Goal: Task Accomplishment & Management: Manage account settings

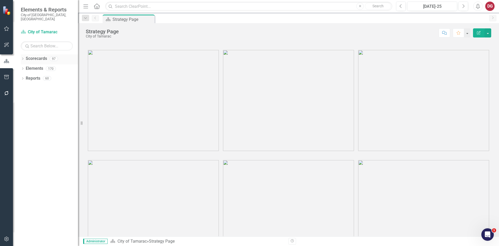
click at [24, 58] on icon "Dropdown" at bounding box center [23, 59] width 4 height 3
click at [25, 67] on icon at bounding box center [25, 68] width 1 height 3
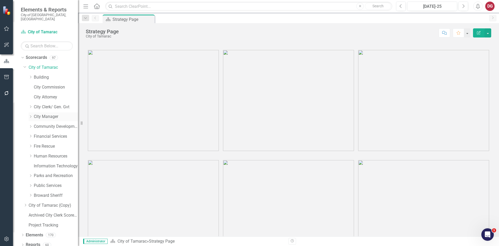
scroll to position [1, 0]
click at [32, 184] on icon "Dropdown" at bounding box center [31, 185] width 4 height 3
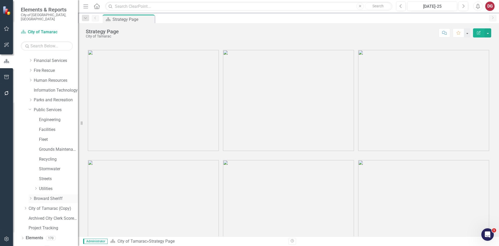
scroll to position [79, 0]
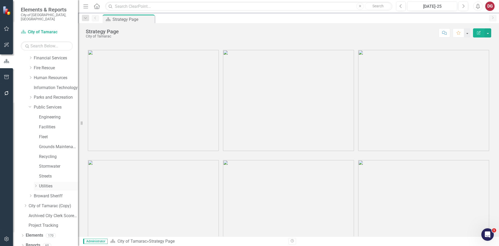
click at [36, 184] on icon "Dropdown" at bounding box center [36, 185] width 4 height 3
click at [40, 164] on icon "Dropdown" at bounding box center [41, 165] width 4 height 3
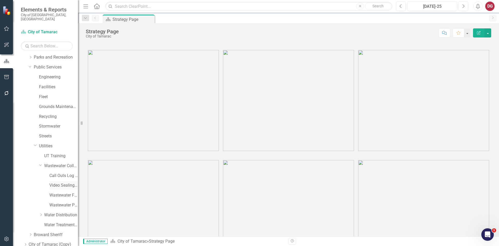
click at [52, 182] on link "Video Sealing Operations ([PERSON_NAME])" at bounding box center [63, 185] width 29 height 6
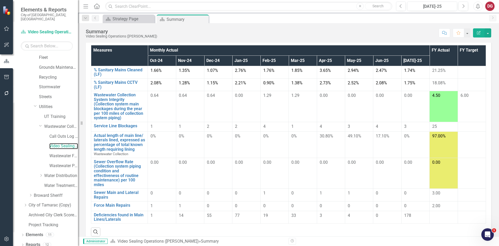
scroll to position [93, 0]
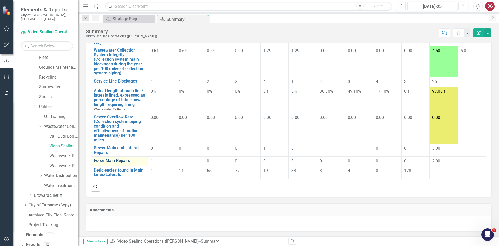
click at [116, 161] on link "Force Main Repairs" at bounding box center [119, 160] width 51 height 5
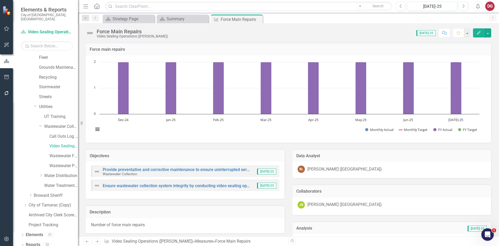
click at [477, 31] on icon "Edit" at bounding box center [478, 33] width 5 height 4
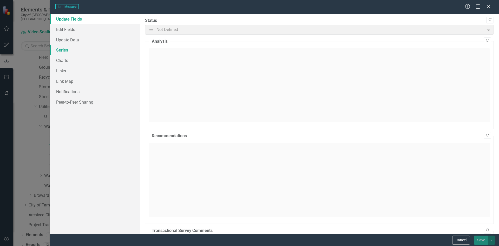
click at [64, 47] on link "Series" at bounding box center [95, 50] width 90 height 10
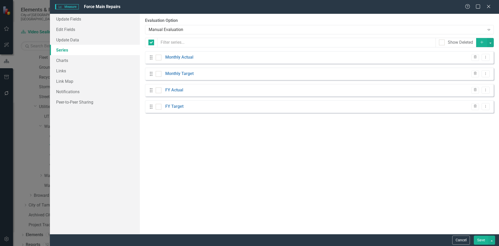
checkbox input "false"
click at [174, 89] on link "FY Actual" at bounding box center [174, 90] width 18 height 6
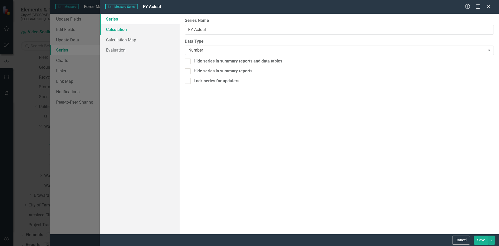
click at [121, 30] on link "Calculation" at bounding box center [140, 29] width 80 height 10
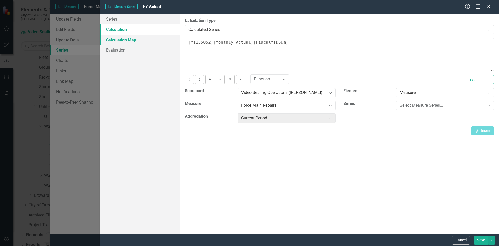
click at [128, 40] on link "Calculation Map" at bounding box center [140, 40] width 80 height 10
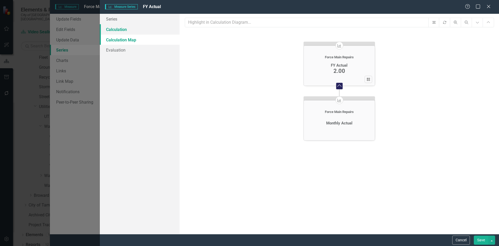
click at [130, 30] on link "Calculation" at bounding box center [140, 29] width 80 height 10
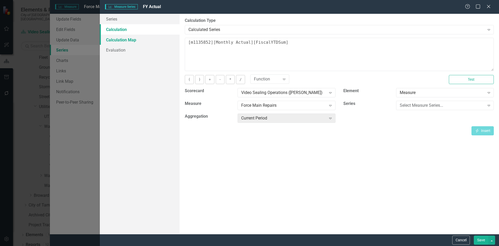
click at [128, 40] on link "Calculation Map" at bounding box center [140, 40] width 80 height 10
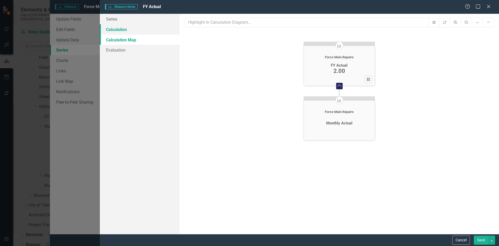
click at [123, 27] on link "Calculation" at bounding box center [140, 29] width 80 height 10
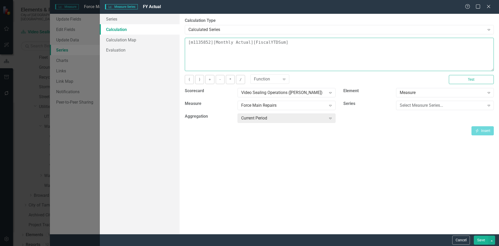
drag, startPoint x: 290, startPoint y: 43, endPoint x: 188, endPoint y: 43, distance: 101.4
click at [188, 43] on textarea "[m1135852][Monthly Actual][FiscalYTDSum]" at bounding box center [339, 54] width 309 height 33
click at [114, 20] on link "Series" at bounding box center [140, 19] width 80 height 10
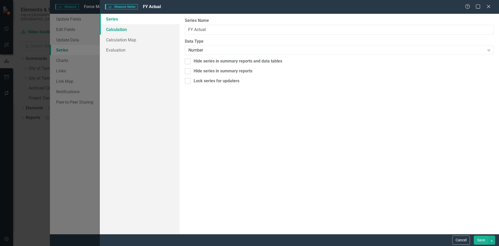
click at [113, 29] on link "Calculation" at bounding box center [140, 29] width 80 height 10
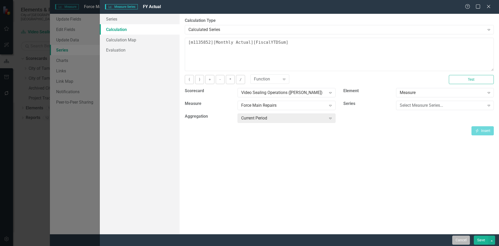
click at [460, 241] on button "Cancel" at bounding box center [461, 239] width 18 height 9
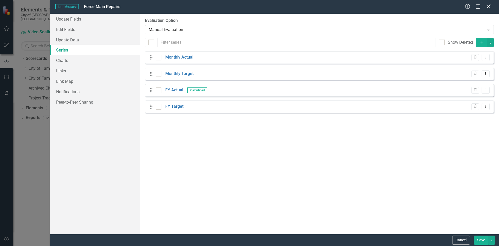
click at [489, 6] on icon "Close" at bounding box center [488, 6] width 6 height 5
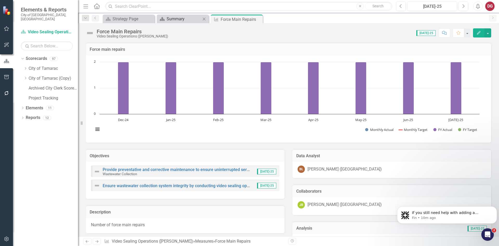
click at [174, 21] on div "Summary" at bounding box center [184, 19] width 34 height 6
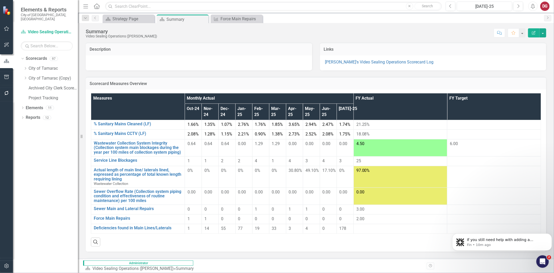
drag, startPoint x: 293, startPoint y: 1, endPoint x: 332, endPoint y: 81, distance: 88.6
click at [332, 81] on h3 "Scorecard Measures Overview" at bounding box center [316, 83] width 453 height 5
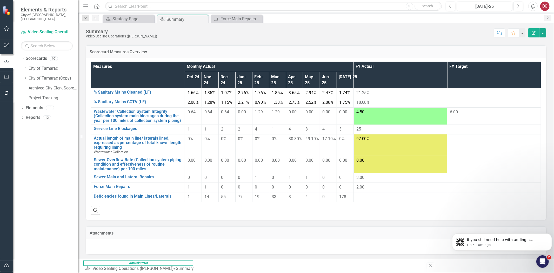
scroll to position [34, 0]
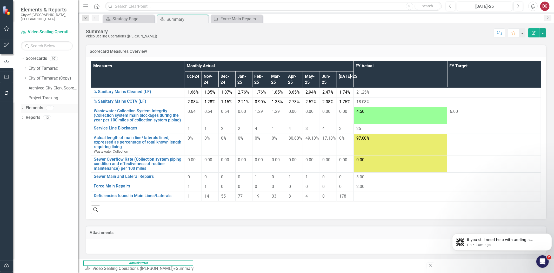
click at [28, 105] on link "Elements" at bounding box center [34, 108] width 17 height 6
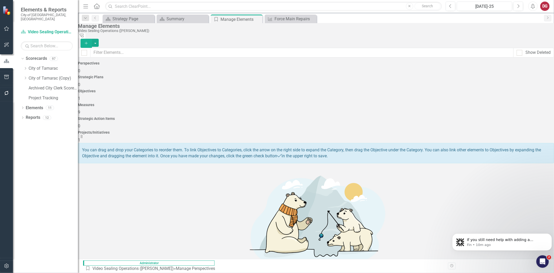
click at [80, 110] on span "9" at bounding box center [79, 112] width 2 height 5
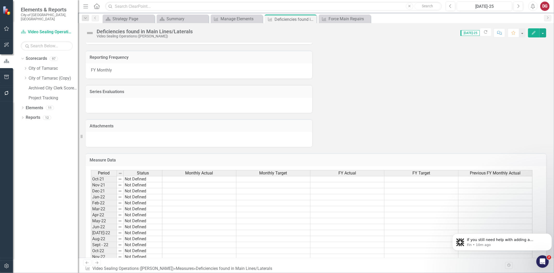
scroll to position [154, 0]
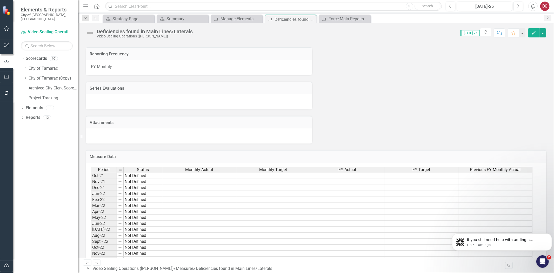
click at [116, 154] on h3 "Measure Data" at bounding box center [316, 156] width 453 height 5
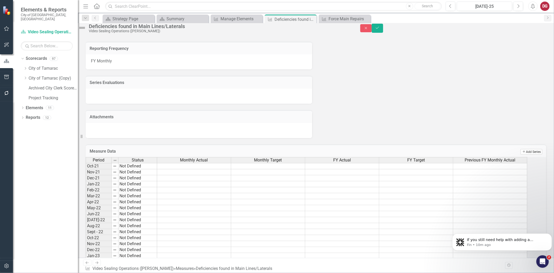
click at [499, 155] on button "Add Add Series" at bounding box center [532, 152] width 22 height 6
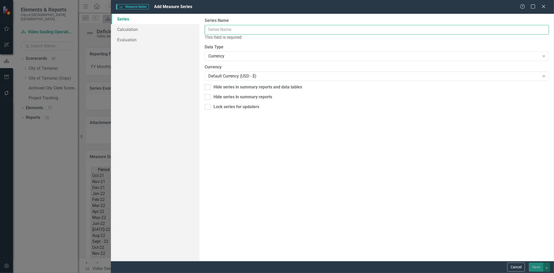
click at [269, 28] on input "Series Name" at bounding box center [377, 30] width 344 height 10
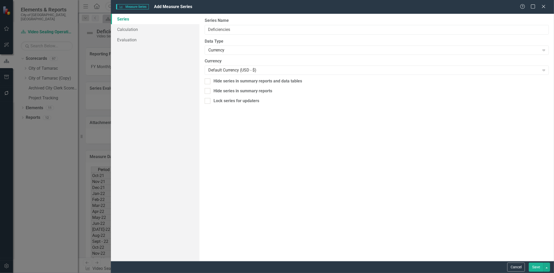
click at [247, 36] on div "From this page, you can edit the name, type, and visibility options of your ser…" at bounding box center [377, 137] width 355 height 247
click at [248, 32] on input "Deficiencies" at bounding box center [377, 30] width 344 height 10
click at [230, 52] on div "Currency" at bounding box center [374, 50] width 332 height 6
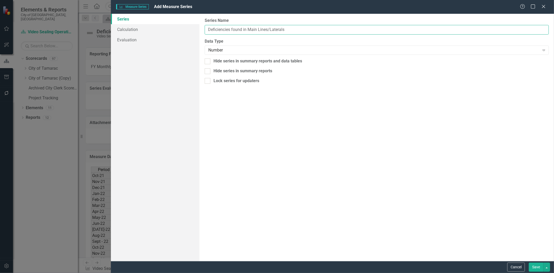
click at [234, 29] on input "Deficiencies found in Main Lines/Laterals" at bounding box center [377, 30] width 344 height 10
type input "FY Actual."
click at [120, 30] on link "Calculation" at bounding box center [155, 29] width 89 height 10
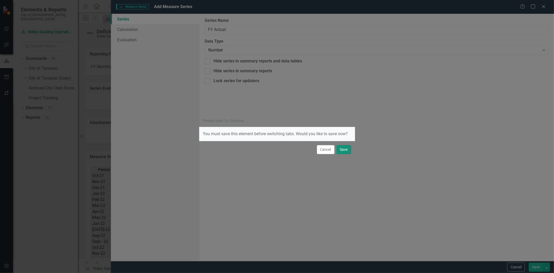
click at [349, 149] on button "Save" at bounding box center [344, 149] width 15 height 9
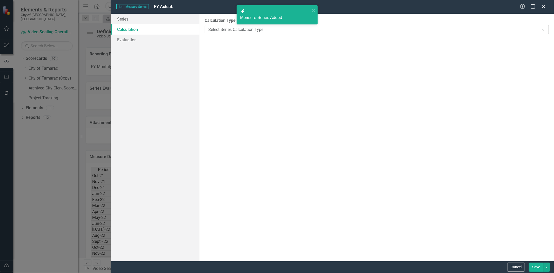
click at [244, 32] on div "Select Series Calculation Type" at bounding box center [374, 30] width 332 height 6
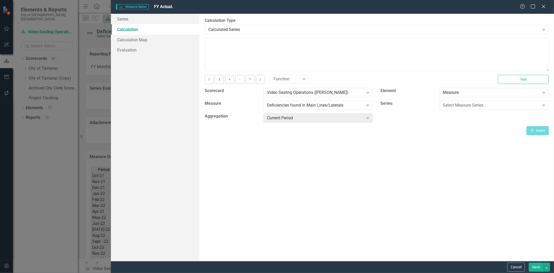
click at [499, 245] on button "Save" at bounding box center [536, 267] width 15 height 9
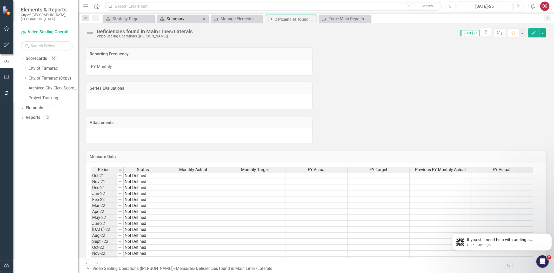
click at [176, 19] on div "Summary" at bounding box center [184, 19] width 34 height 6
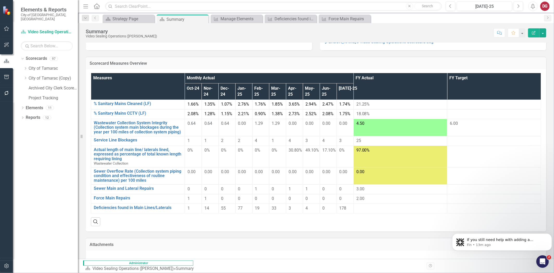
scroll to position [34, 0]
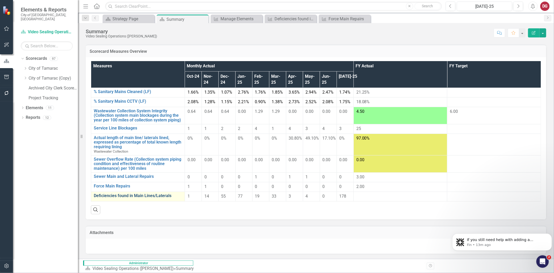
click at [104, 198] on link "Deficiencies found in Main Lines/Laterals" at bounding box center [138, 195] width 88 height 5
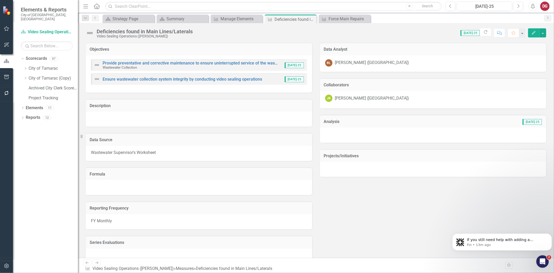
click at [499, 35] on button "Edit" at bounding box center [533, 32] width 11 height 9
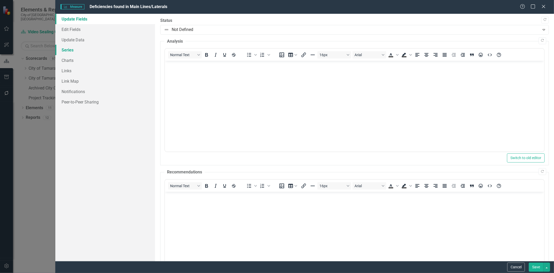
click at [66, 49] on link "Series" at bounding box center [105, 50] width 100 height 10
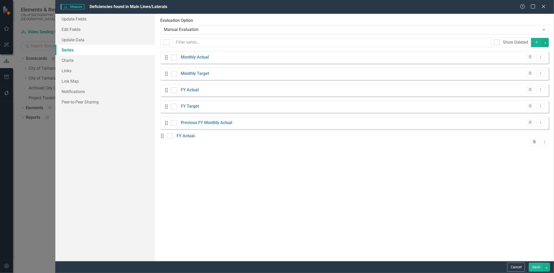
click at [499, 141] on icon "Trash" at bounding box center [535, 142] width 4 height 3
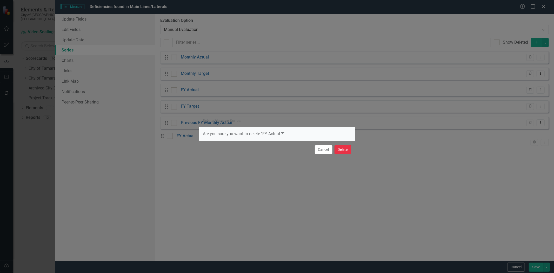
click at [347, 151] on button "Delete" at bounding box center [343, 149] width 17 height 9
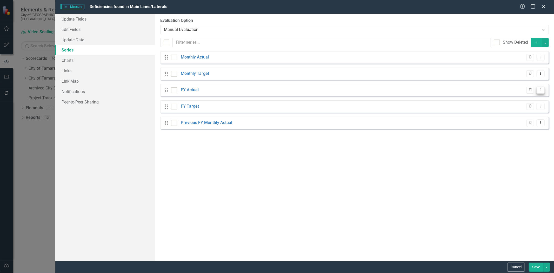
click at [499, 90] on button "Dropdown Menu" at bounding box center [541, 90] width 8 height 7
click at [499, 101] on link "Edit Edit Measure Series" at bounding box center [515, 99] width 59 height 10
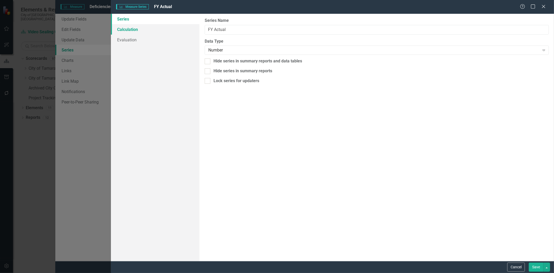
click at [129, 30] on link "Calculation" at bounding box center [155, 29] width 89 height 10
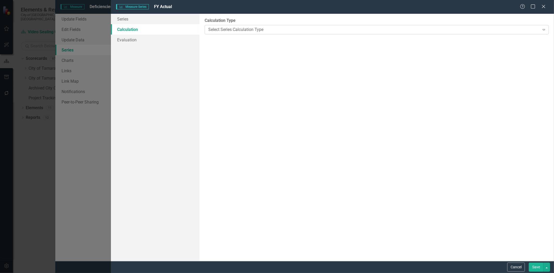
click at [225, 27] on div "Select Series Calculation Type" at bounding box center [374, 30] width 332 height 6
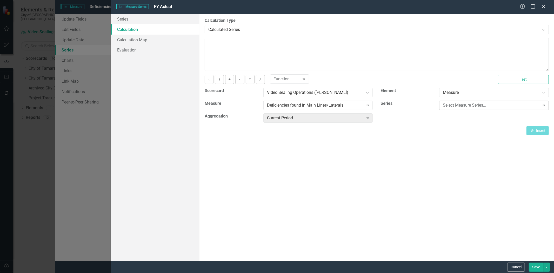
click at [458, 102] on div "Select Measure Series..." at bounding box center [491, 105] width 97 height 6
click at [410, 134] on div "Insert Insert" at bounding box center [377, 135] width 344 height 9
click at [451, 105] on div "Select Measure Series..." at bounding box center [491, 105] width 97 height 6
click at [458, 105] on div "FY Actual" at bounding box center [491, 105] width 97 height 6
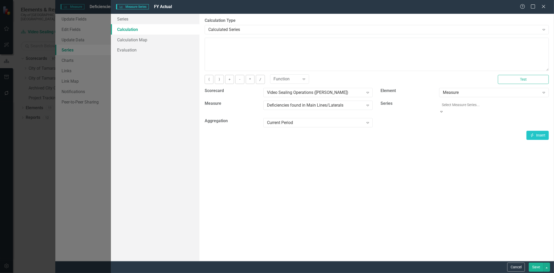
click at [499, 245] on button "Save" at bounding box center [536, 267] width 15 height 9
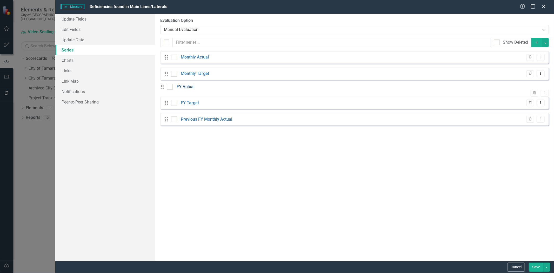
click at [189, 89] on link "FY Actual" at bounding box center [186, 87] width 18 height 6
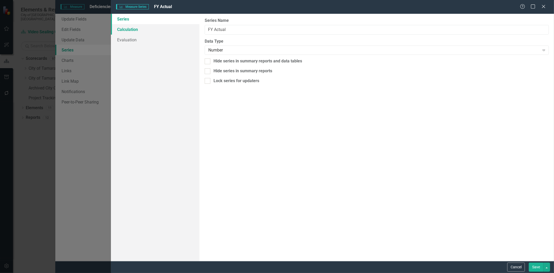
click at [137, 30] on link "Calculation" at bounding box center [155, 29] width 89 height 10
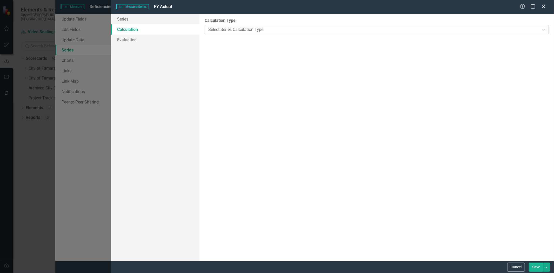
click at [228, 28] on div "Select Series Calculation Type" at bounding box center [374, 30] width 332 height 6
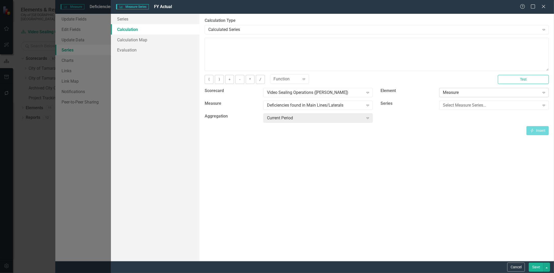
click at [464, 92] on div "Measure" at bounding box center [491, 93] width 97 height 6
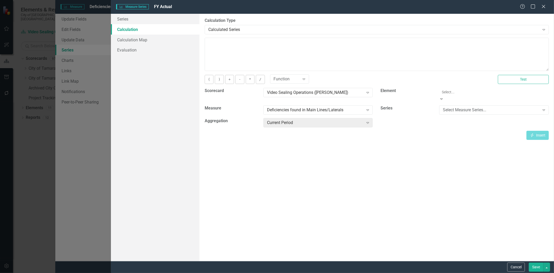
click at [412, 137] on div "By default, series in ClearPoint are not calculated. So, if you leave the form …" at bounding box center [377, 137] width 355 height 247
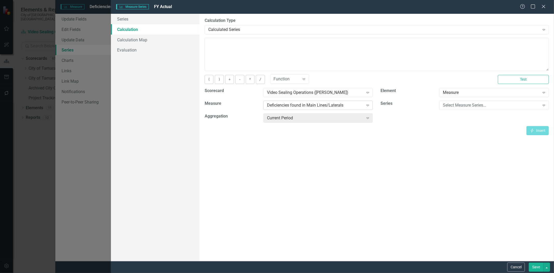
click at [347, 108] on div "Deficiencies found in Main Lines/Laterals Expand" at bounding box center [319, 105] width 110 height 9
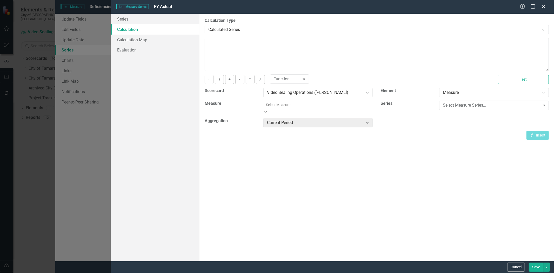
scroll to position [29, 0]
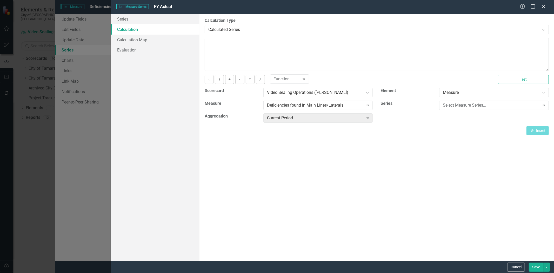
click at [425, 146] on div "By default, series in ClearPoint are not calculated. So, if you leave the form …" at bounding box center [377, 137] width 355 height 247
click at [351, 94] on div "Video Sealing Operations ([PERSON_NAME])" at bounding box center [315, 93] width 97 height 6
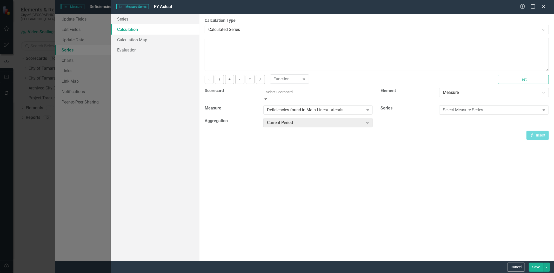
scroll to position [675, 0]
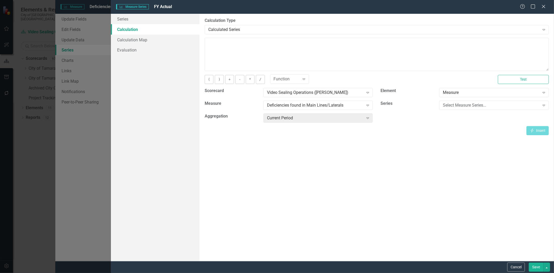
click at [417, 144] on div "By default, series in ClearPoint are not calculated. So, if you leave the form …" at bounding box center [377, 137] width 355 height 247
click at [450, 104] on div "Select Measure Series..." at bounding box center [491, 105] width 97 height 6
click at [292, 82] on div "Function Expand" at bounding box center [289, 78] width 39 height 9
drag, startPoint x: 386, startPoint y: 152, endPoint x: 389, endPoint y: 150, distance: 3.5
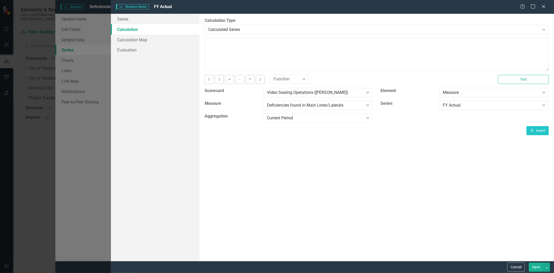
click at [387, 152] on div "By default, series in ClearPoint are not calculated. So, if you leave the form …" at bounding box center [377, 137] width 355 height 247
click at [140, 38] on link "Calculation Map" at bounding box center [155, 40] width 89 height 10
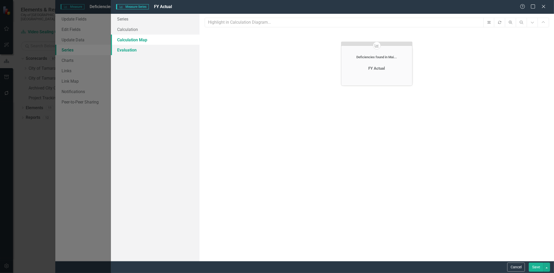
click at [136, 50] on link "Evaluation" at bounding box center [155, 50] width 89 height 10
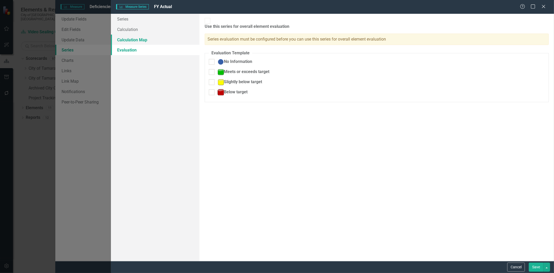
click at [138, 39] on link "Calculation Map" at bounding box center [155, 40] width 89 height 10
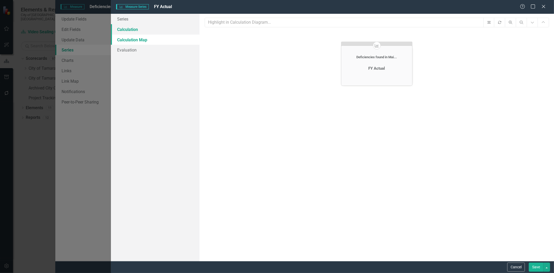
click at [137, 29] on link "Calculation" at bounding box center [155, 29] width 89 height 10
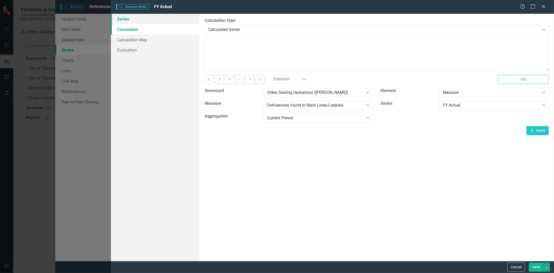
click at [138, 20] on link "Series" at bounding box center [155, 19] width 89 height 10
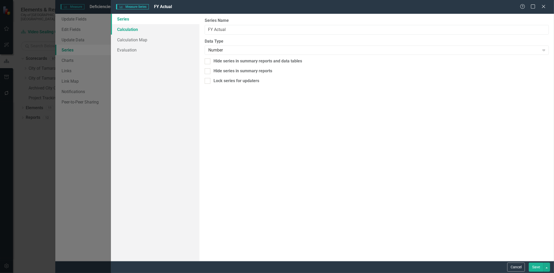
click at [137, 30] on link "Calculation" at bounding box center [155, 29] width 89 height 10
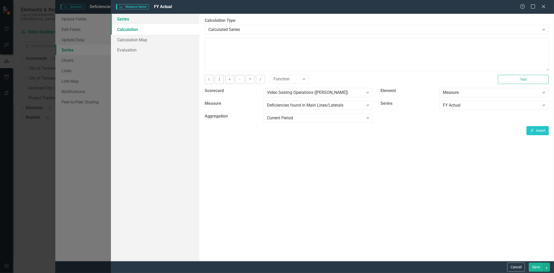
click at [128, 20] on link "Series" at bounding box center [155, 19] width 89 height 10
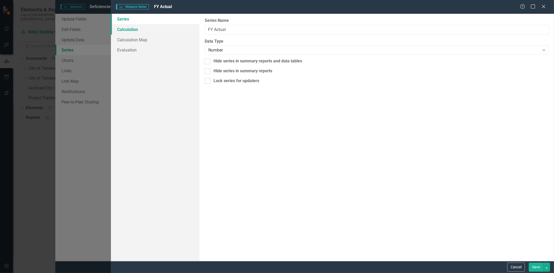
click at [127, 30] on link "Calculation" at bounding box center [155, 29] width 89 height 10
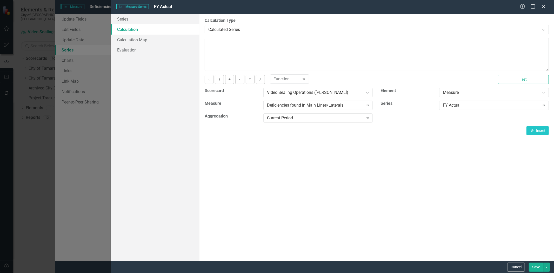
drag, startPoint x: 428, startPoint y: 266, endPoint x: 431, endPoint y: 266, distance: 3.1
click at [428, 245] on div "Cancel Save" at bounding box center [332, 267] width 443 height 12
click at [429, 245] on div "Cancel Save" at bounding box center [332, 267] width 443 height 12
click at [410, 245] on div "Cancel Save" at bounding box center [332, 267] width 443 height 12
click at [499, 245] on button "Cancel" at bounding box center [517, 267] width 18 height 9
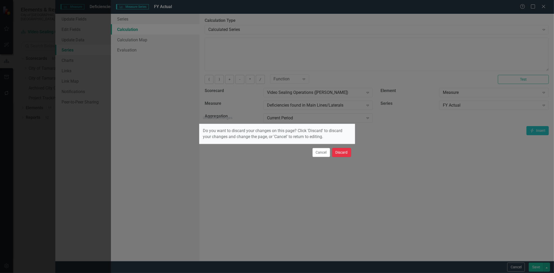
click at [342, 155] on button "Discard" at bounding box center [341, 152] width 19 height 9
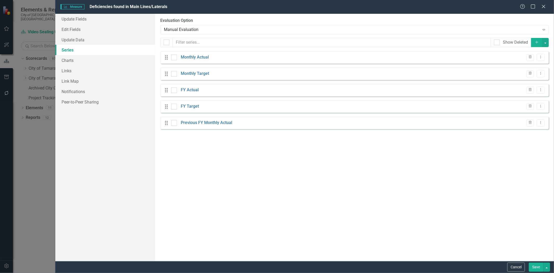
click at [410, 225] on div "From this page, you can add, edit, delete, or duplicate the measure series for …" at bounding box center [354, 137] width 399 height 247
